Goal: Information Seeking & Learning: Find specific fact

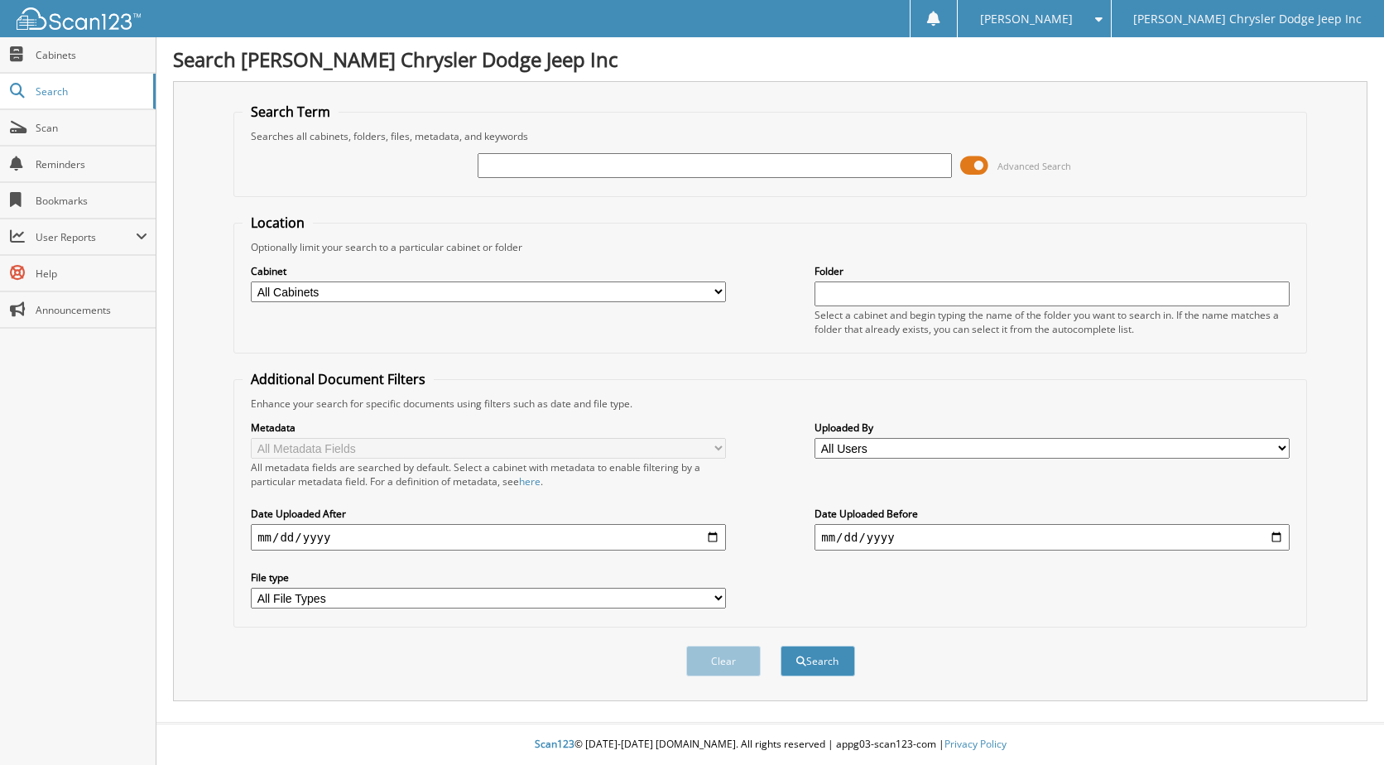
click at [522, 166] on input "text" at bounding box center [714, 165] width 475 height 25
type input "85836"
click at [780, 645] on button "Search" at bounding box center [817, 660] width 74 height 31
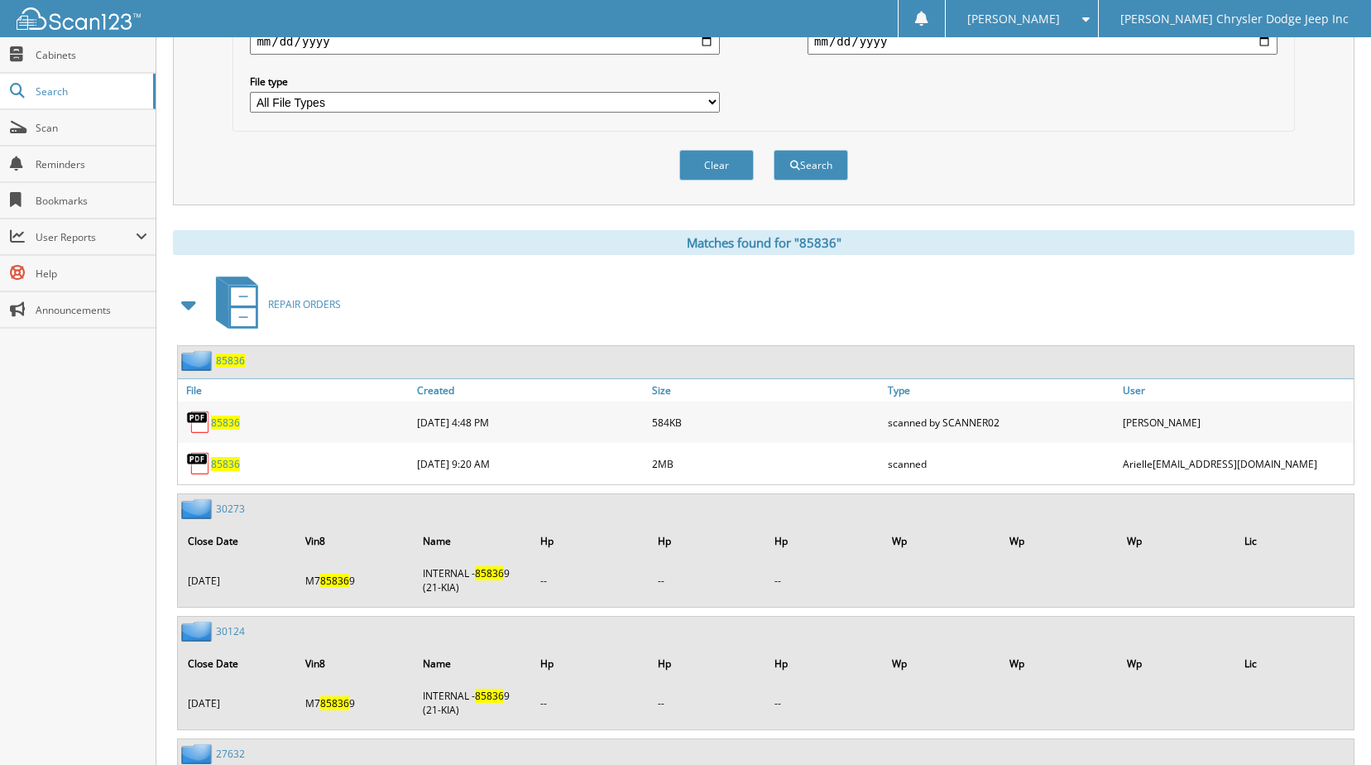
scroll to position [497, 0]
click at [228, 463] on span "85836" at bounding box center [225, 463] width 29 height 14
